Goal: Task Accomplishment & Management: Manage account settings

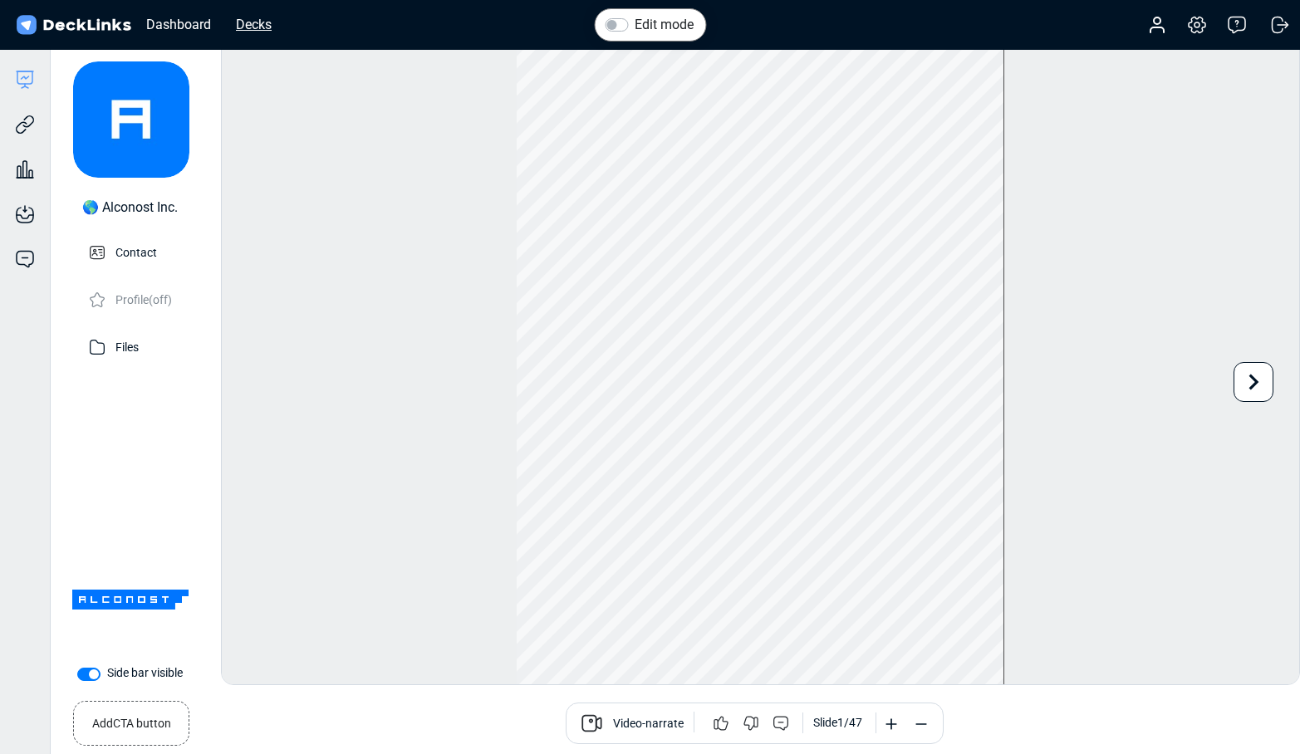
click at [251, 27] on div "Decks" at bounding box center [254, 24] width 52 height 21
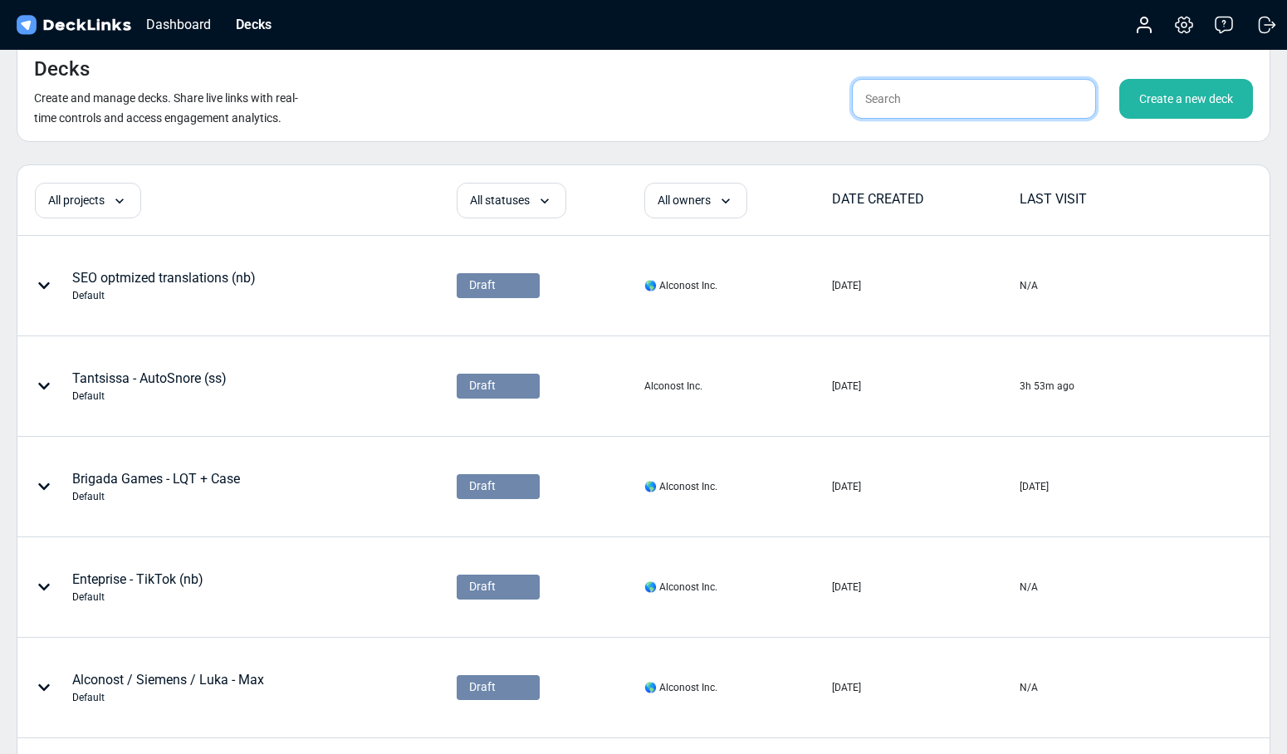
click at [885, 90] on input "text" at bounding box center [974, 99] width 244 height 40
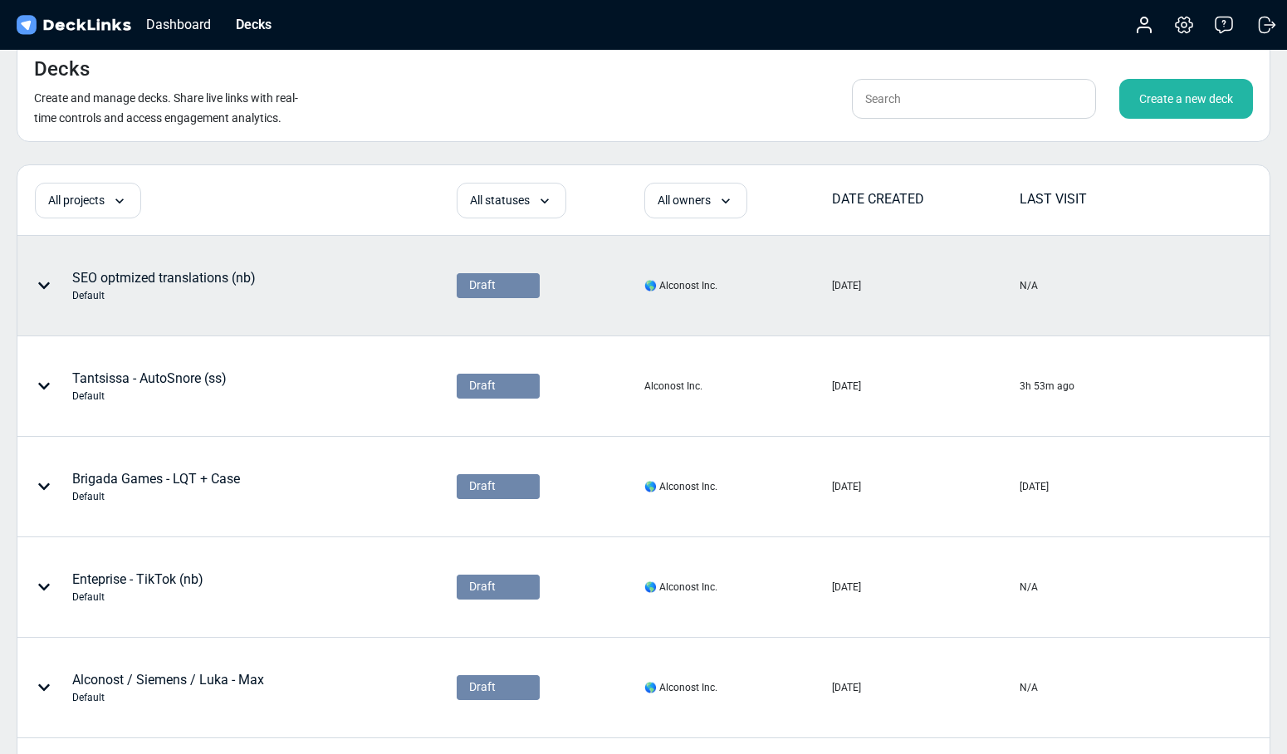
click at [203, 273] on div "SEO optmized translations (nb) Default" at bounding box center [164, 285] width 184 height 35
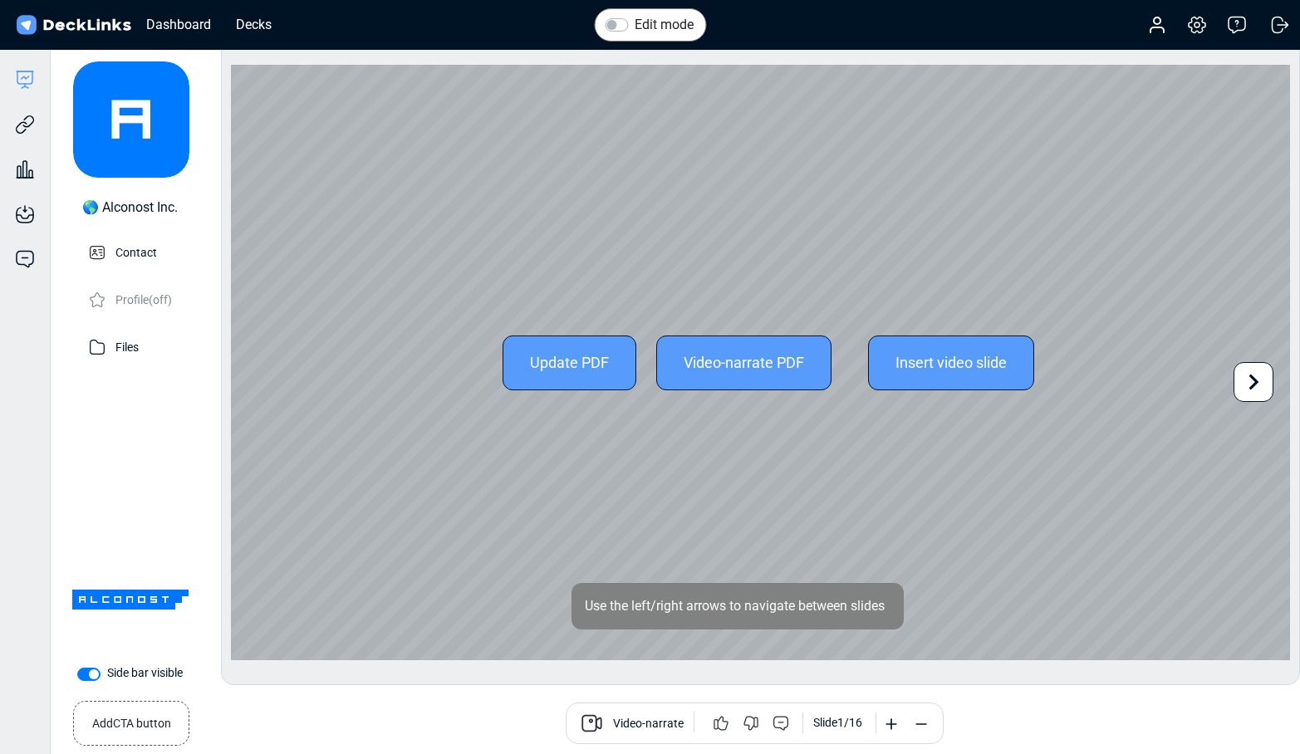
click at [1259, 370] on icon at bounding box center [1253, 382] width 32 height 32
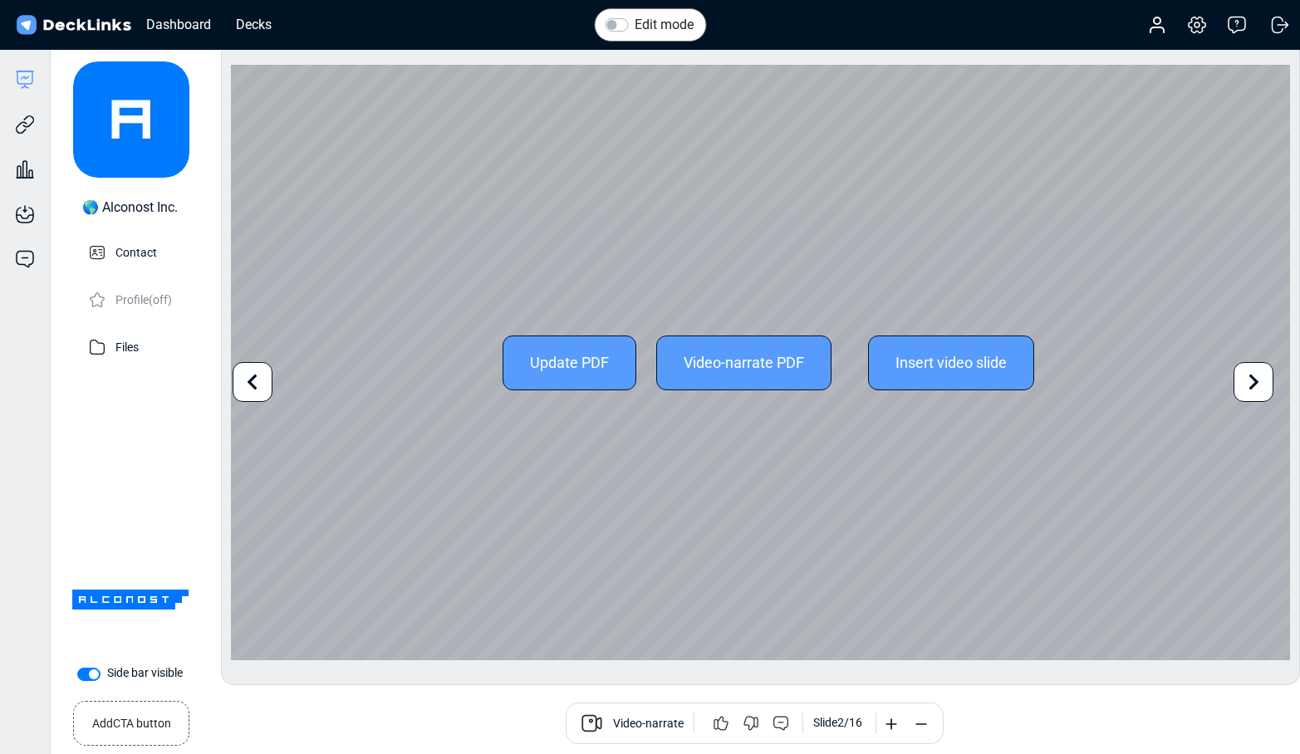
click at [1249, 374] on icon at bounding box center [1253, 382] width 32 height 32
click at [258, 371] on icon at bounding box center [253, 382] width 32 height 32
click at [1264, 382] on icon at bounding box center [1253, 382] width 32 height 32
click at [1248, 383] on icon at bounding box center [1253, 382] width 32 height 32
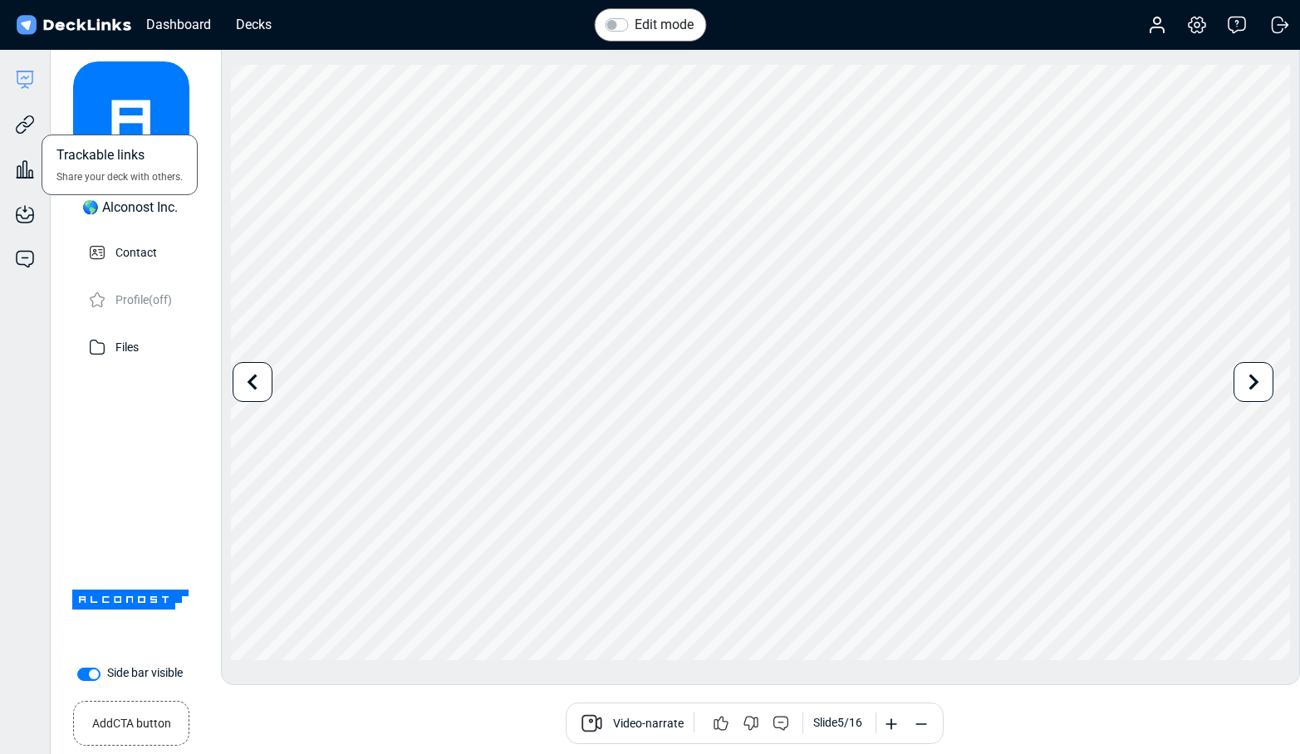
click at [32, 112] on div "Trackable links Share your deck with others." at bounding box center [25, 112] width 50 height 45
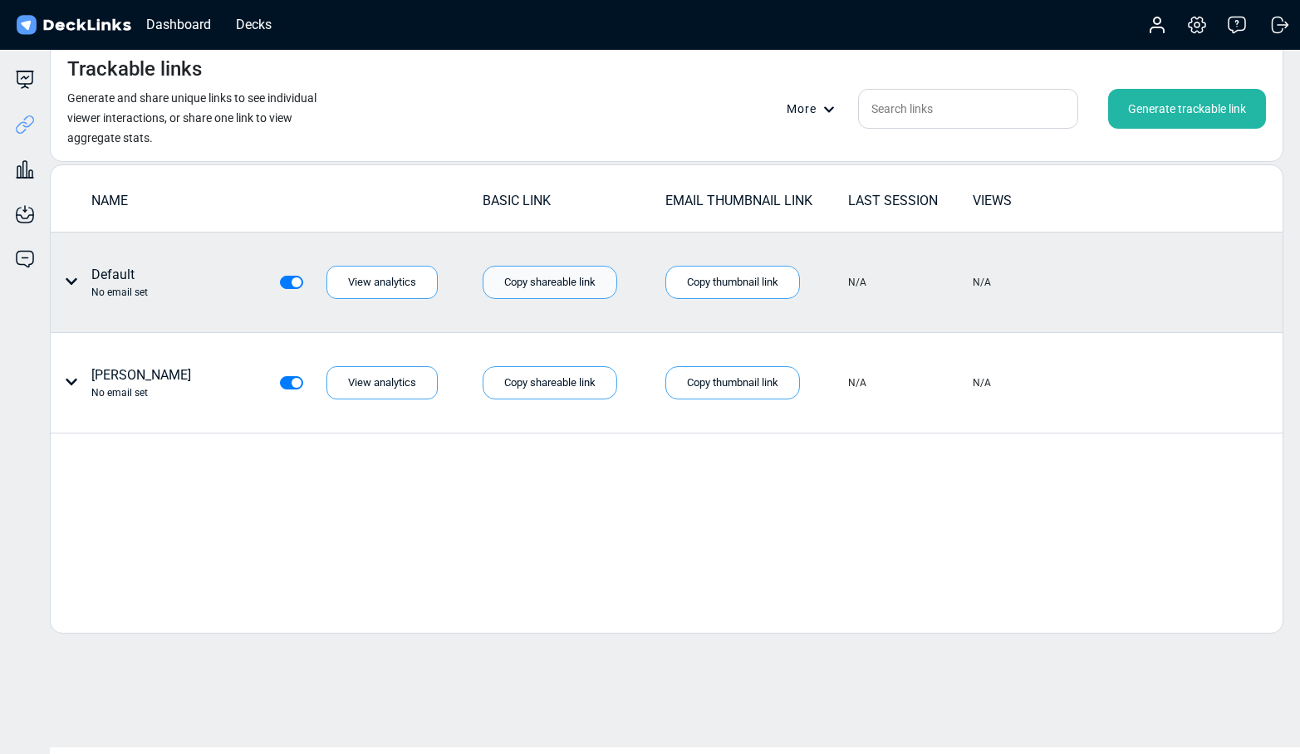
click at [538, 288] on div "Copy shareable link" at bounding box center [549, 282] width 135 height 33
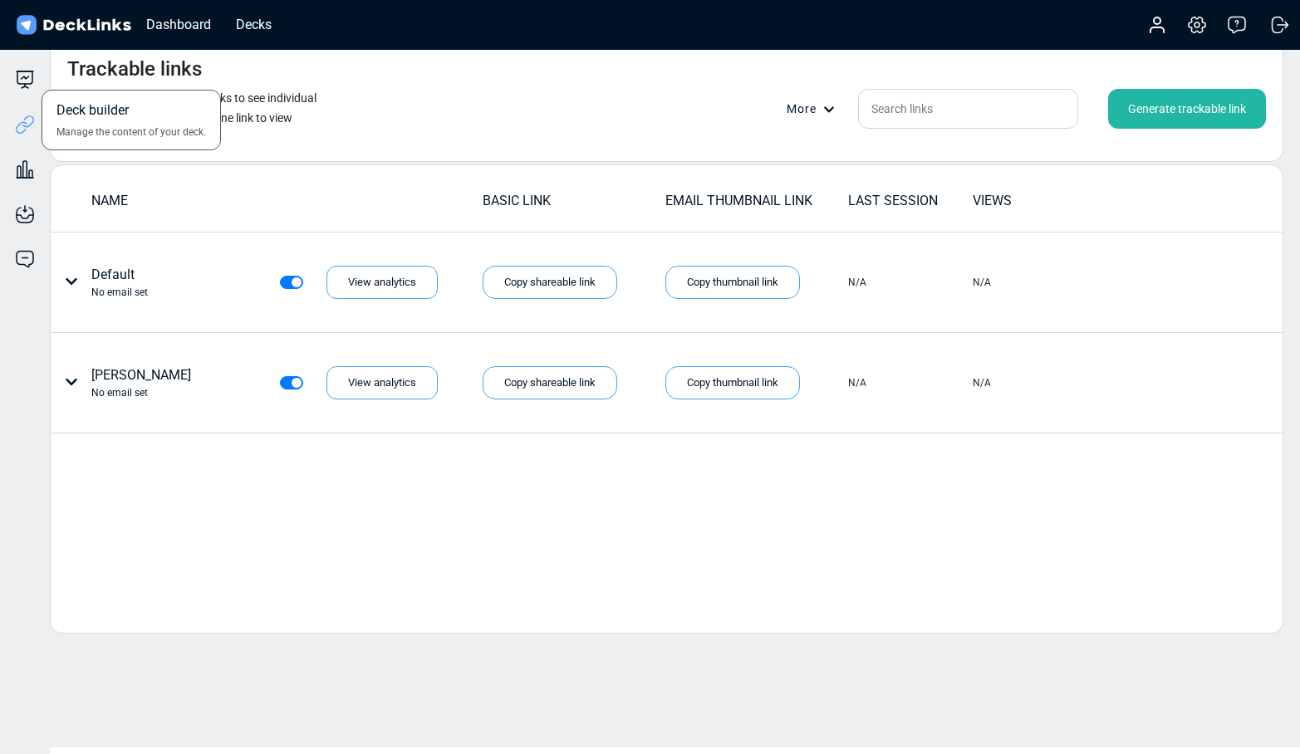
click at [36, 82] on div "Deck builder Manage the content of your deck." at bounding box center [25, 80] width 50 height 20
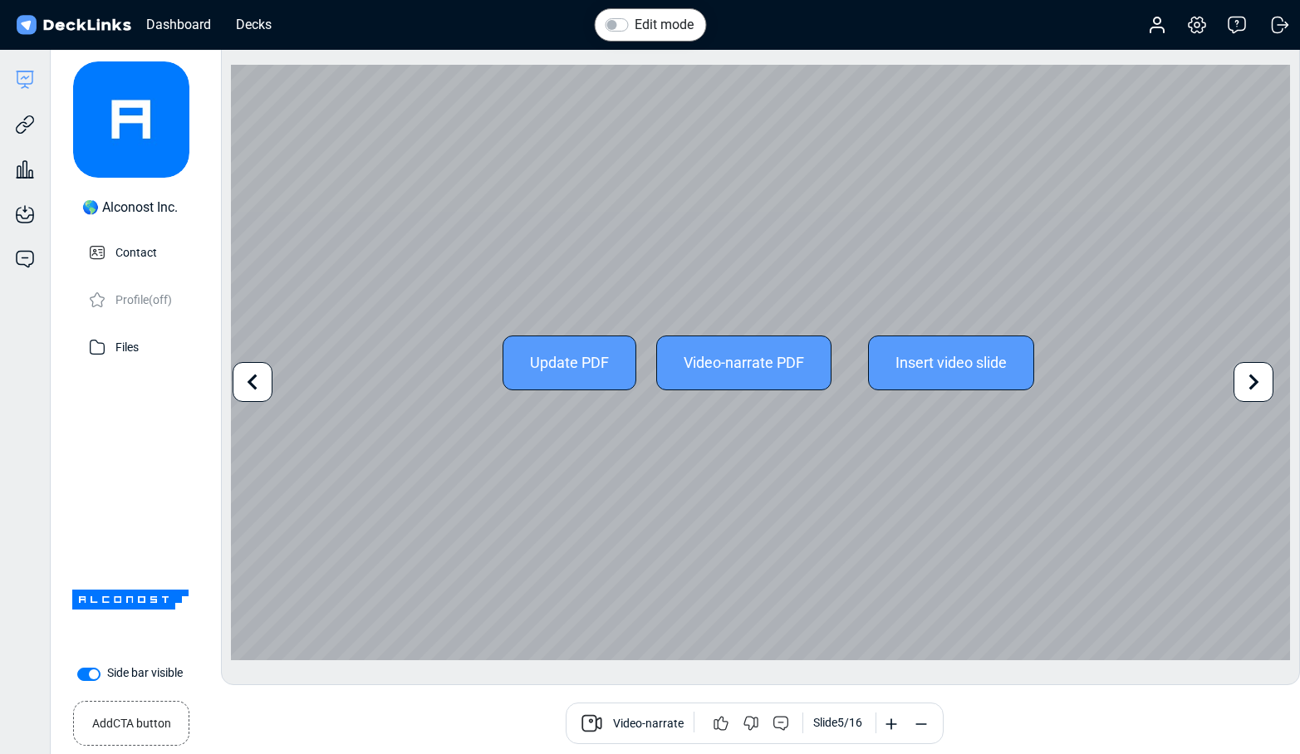
click at [245, 378] on icon at bounding box center [253, 382] width 32 height 32
click at [1259, 377] on icon at bounding box center [1253, 382] width 32 height 32
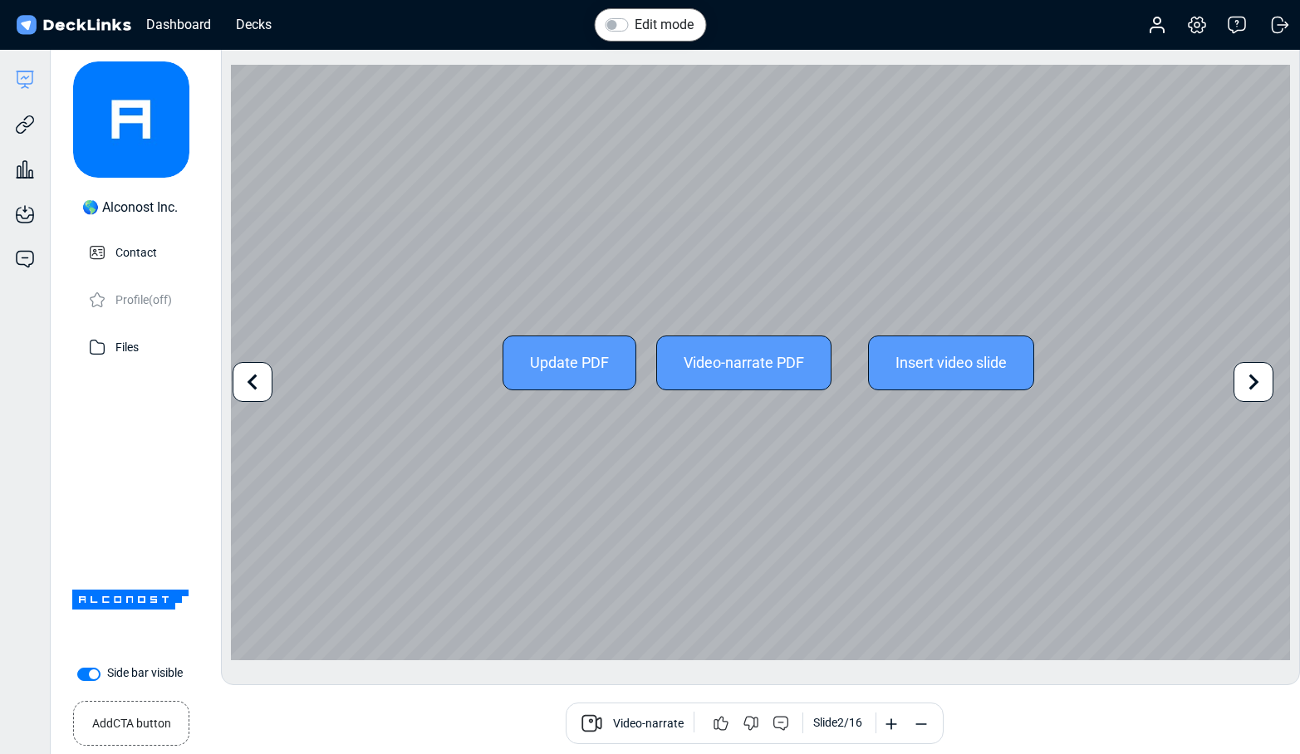
click at [1260, 382] on icon at bounding box center [1253, 382] width 32 height 32
click at [1251, 375] on icon at bounding box center [1254, 382] width 10 height 16
click at [1251, 377] on icon at bounding box center [1254, 382] width 10 height 16
click at [1241, 377] on div "Update PDF Video-narrate PDF Insert video slide Use the left/right arrows to na…" at bounding box center [760, 362] width 1059 height 595
click at [1246, 377] on icon at bounding box center [1253, 382] width 32 height 32
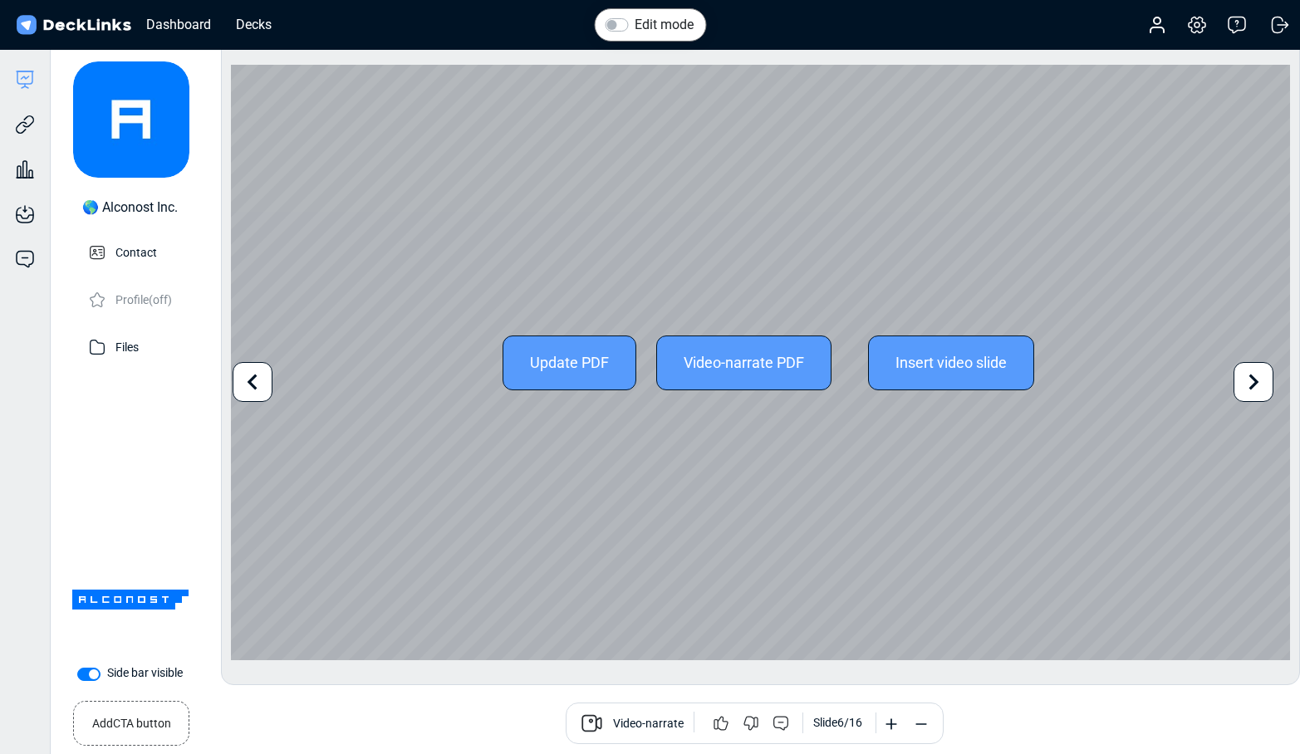
click at [1251, 379] on icon at bounding box center [1253, 382] width 32 height 32
click at [1255, 384] on icon at bounding box center [1254, 382] width 10 height 16
click at [1251, 385] on icon at bounding box center [1253, 382] width 32 height 32
click at [1239, 404] on div "Update PDF Video-narrate PDF Insert video slide" at bounding box center [760, 362] width 1059 height 595
click at [1245, 389] on icon at bounding box center [1253, 382] width 32 height 32
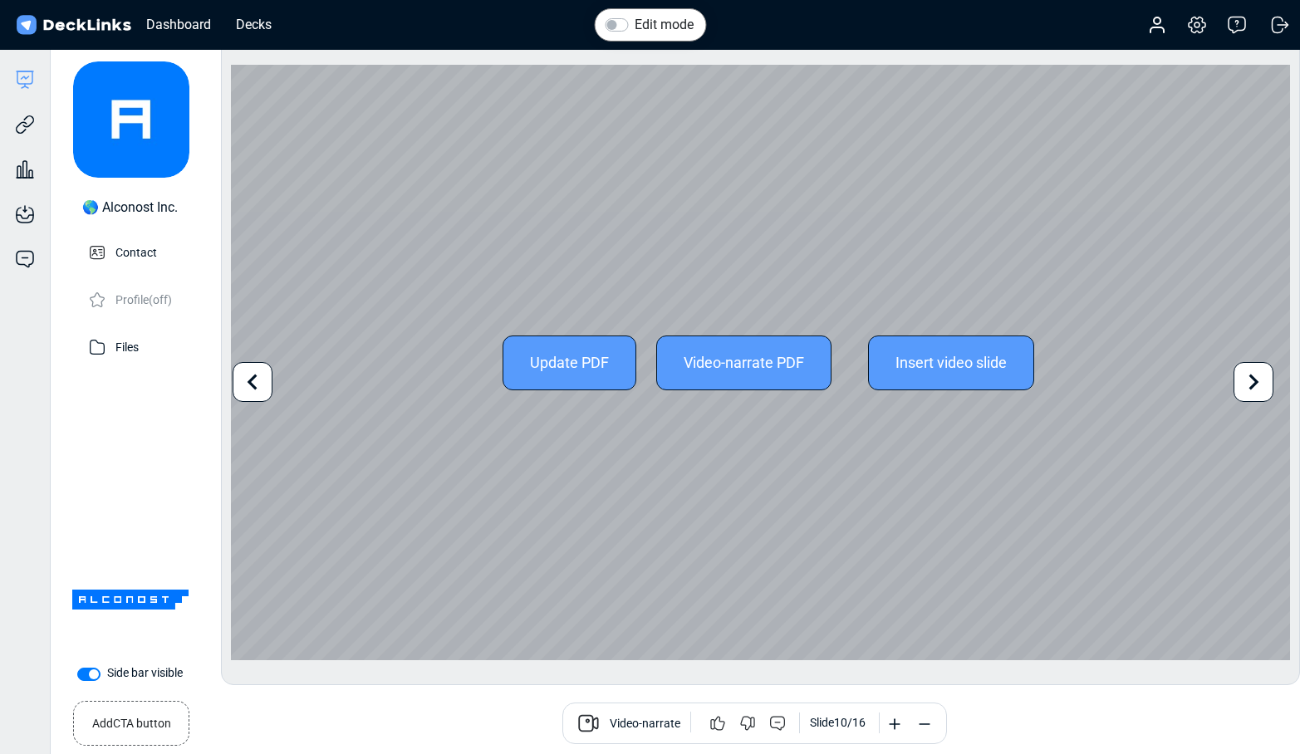
click at [1245, 389] on icon at bounding box center [1253, 382] width 32 height 32
click at [1249, 388] on icon at bounding box center [1254, 382] width 10 height 16
click at [1256, 379] on icon at bounding box center [1253, 382] width 32 height 32
click at [1255, 374] on icon at bounding box center [1253, 382] width 32 height 32
click at [1251, 390] on icon at bounding box center [1253, 382] width 32 height 32
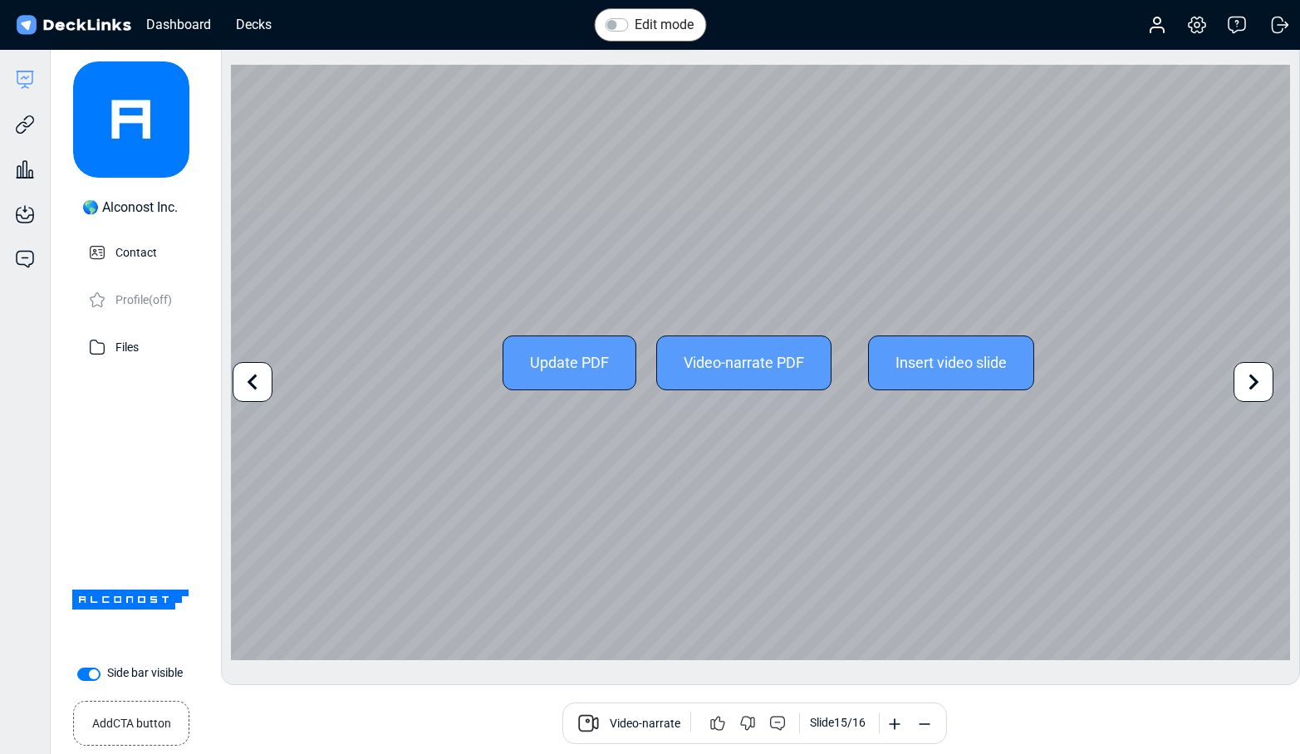
click at [1236, 382] on div at bounding box center [1253, 382] width 40 height 40
